Goal: Task Accomplishment & Management: Manage account settings

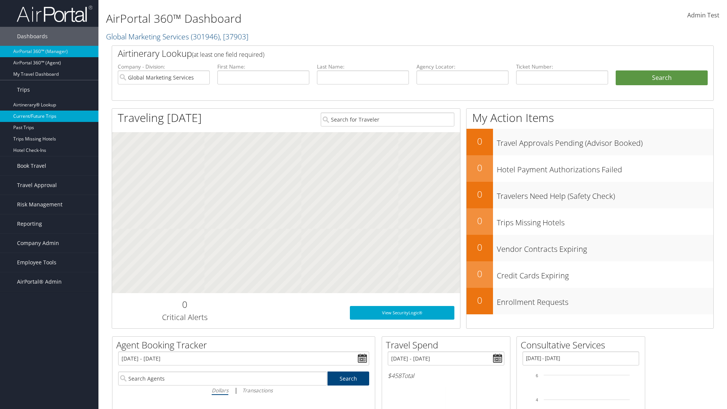
click at [49, 116] on link "Current/Future Trips" at bounding box center [49, 116] width 98 height 11
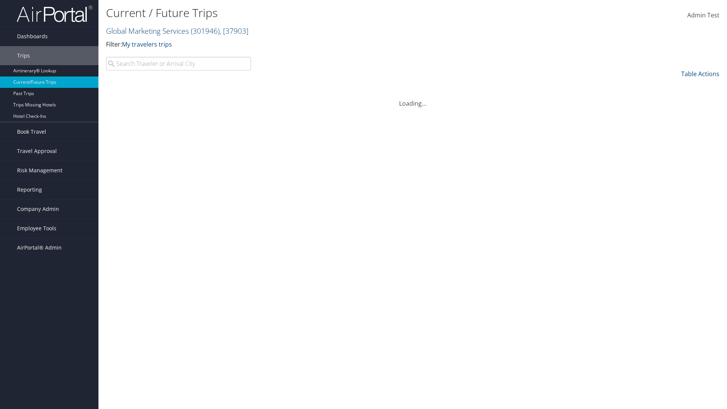
click at [147, 31] on link "Global Marketing Services ( 301946 ) , [ 37903 ]" at bounding box center [177, 31] width 142 height 10
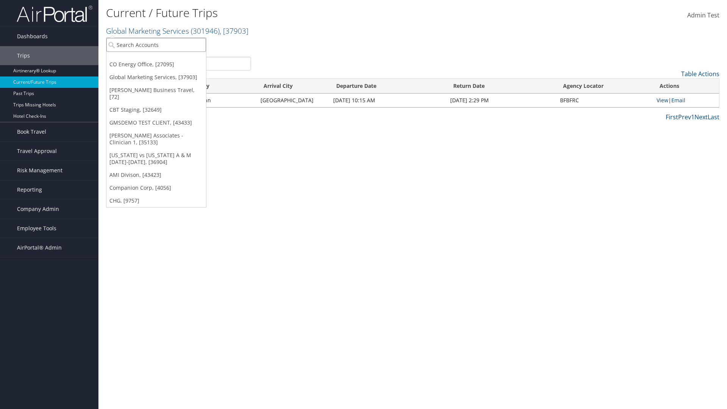
click at [156, 45] on input "search" at bounding box center [156, 45] width 100 height 14
type input "[PERSON_NAME] Business Travel"
click at [167, 59] on div "Christopherson Business Travel (C10001), [72]" at bounding box center [166, 58] width 129 height 7
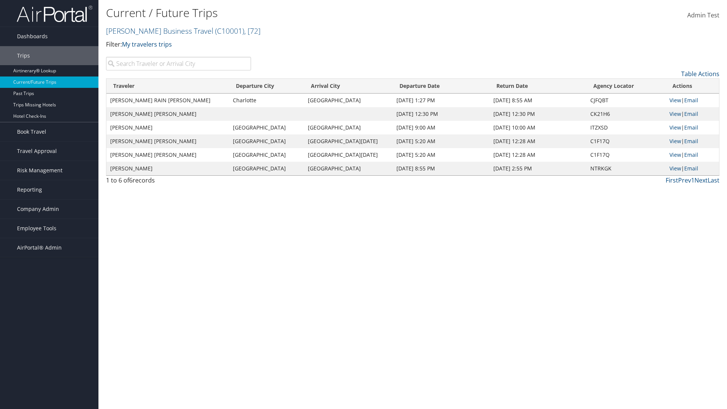
click at [178, 64] on input "search" at bounding box center [178, 64] width 145 height 14
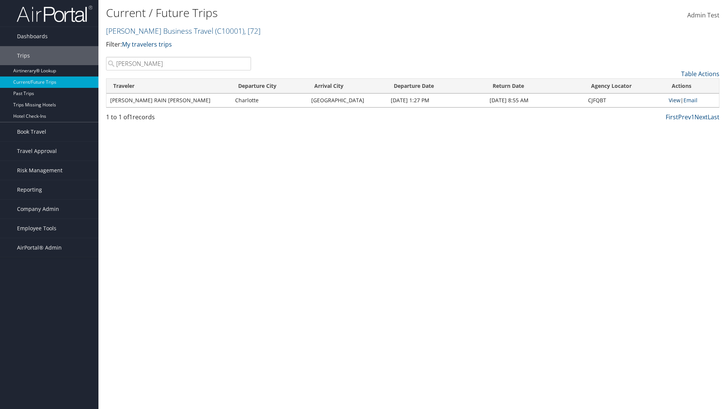
type input "TATUM"
click at [673, 100] on link "View" at bounding box center [675, 100] width 12 height 7
click at [49, 209] on span "Company Admin" at bounding box center [38, 209] width 42 height 19
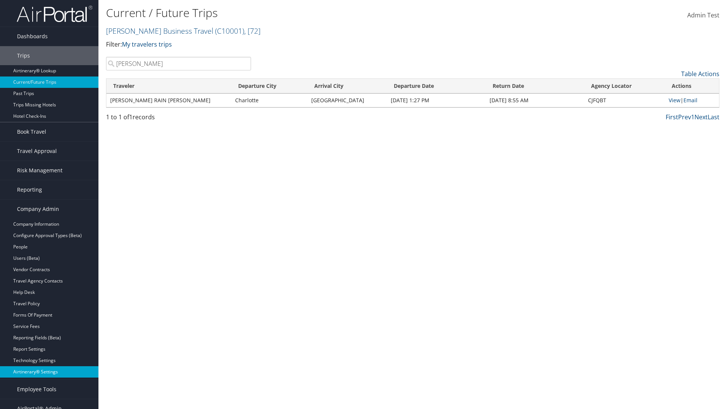
click at [49, 372] on link "Airtinerary® Settings" at bounding box center [49, 371] width 98 height 11
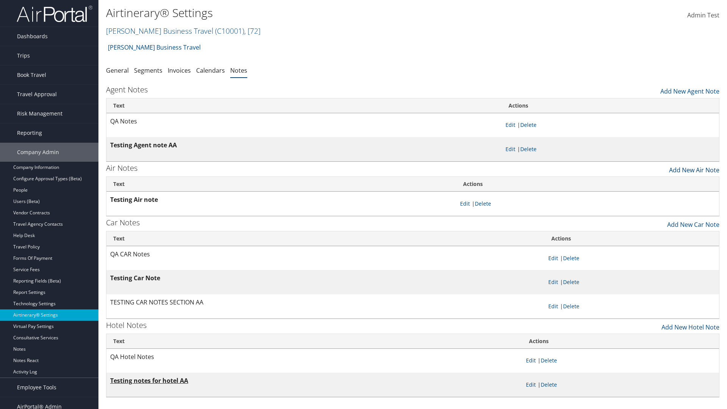
click at [694, 168] on link "Add New Air Note" at bounding box center [694, 168] width 50 height 13
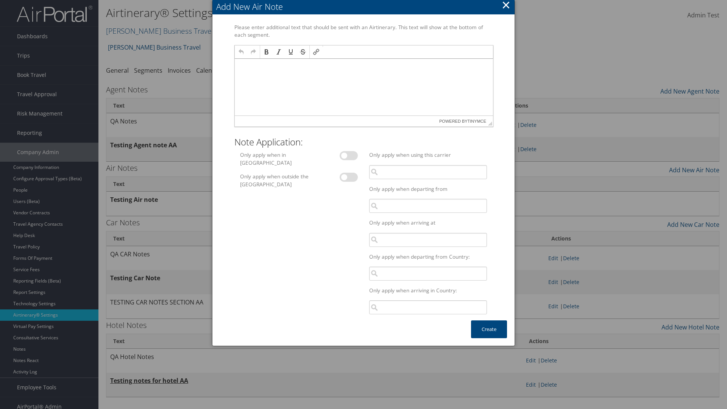
click at [363, 66] on p at bounding box center [363, 66] width 252 height 6
click at [489, 329] on button "Create" at bounding box center [489, 329] width 36 height 18
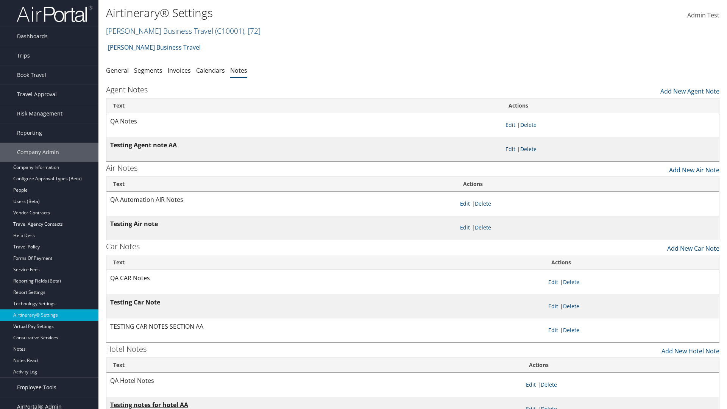
click at [484, 203] on link "Delete" at bounding box center [483, 203] width 16 height 7
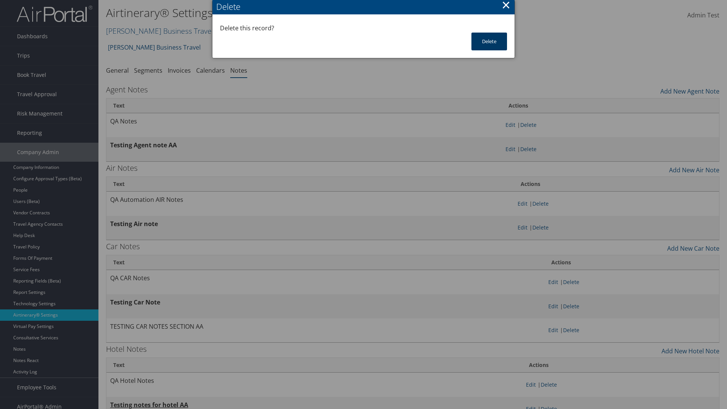
click at [489, 41] on button "Delete" at bounding box center [489, 42] width 36 height 18
